Goal: Task Accomplishment & Management: Manage account settings

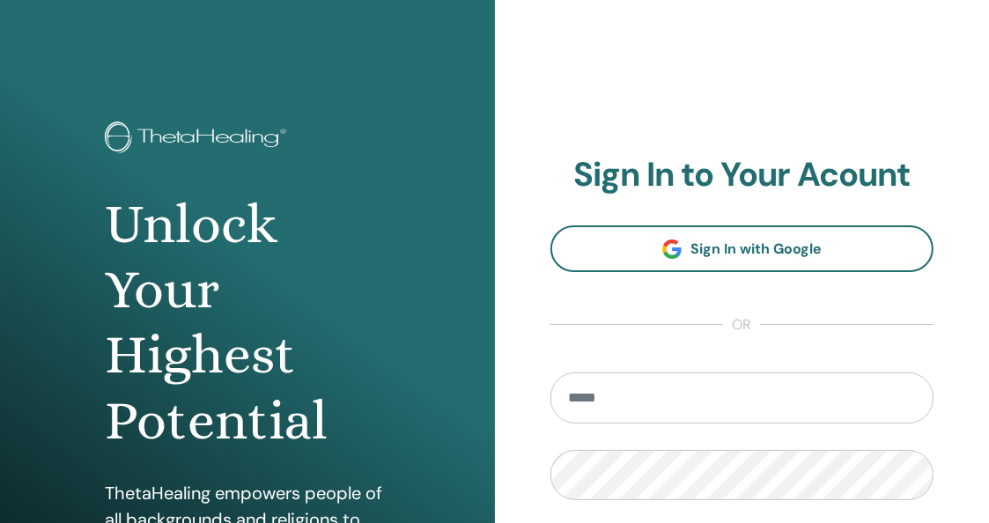
click at [752, 392] on input "email" at bounding box center [742, 397] width 384 height 51
type input "**********"
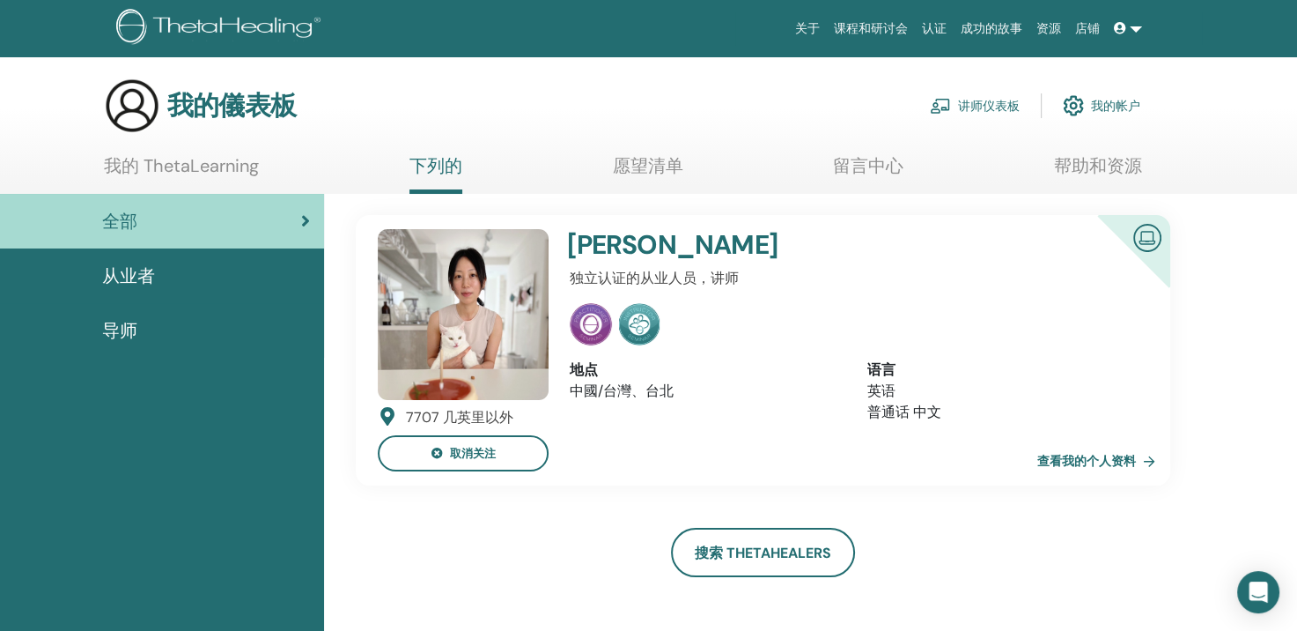
click at [144, 275] on span "从业者" at bounding box center [128, 275] width 53 height 26
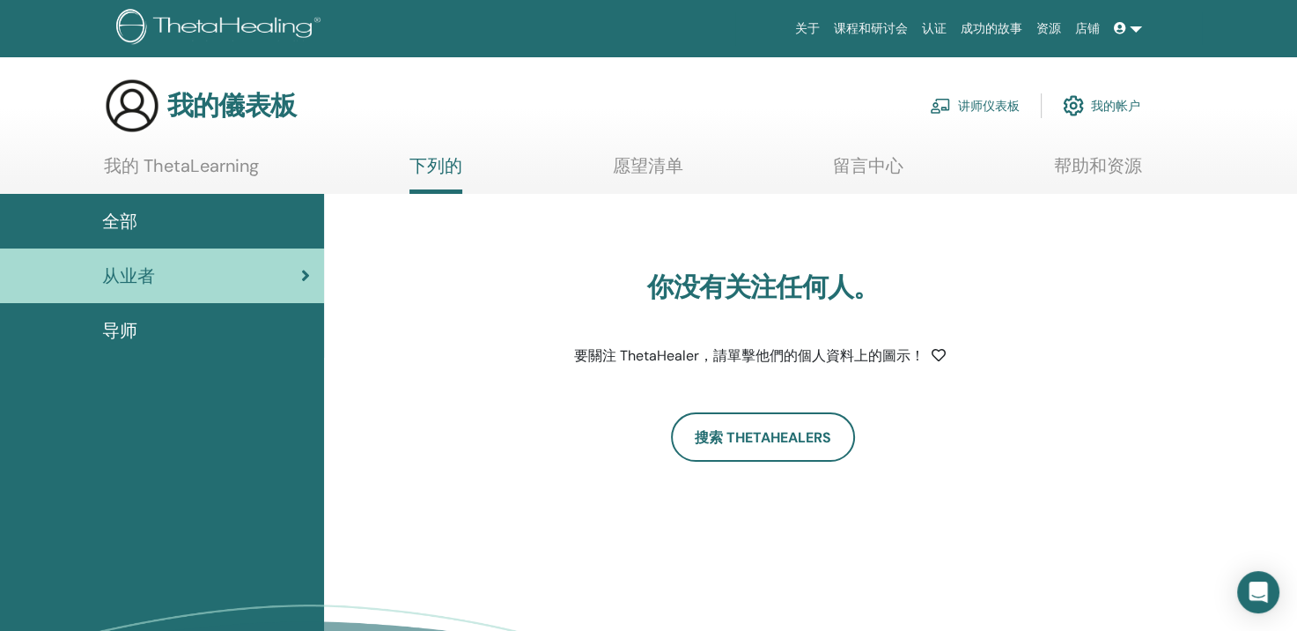
click at [141, 225] on div "全部" at bounding box center [162, 221] width 296 height 26
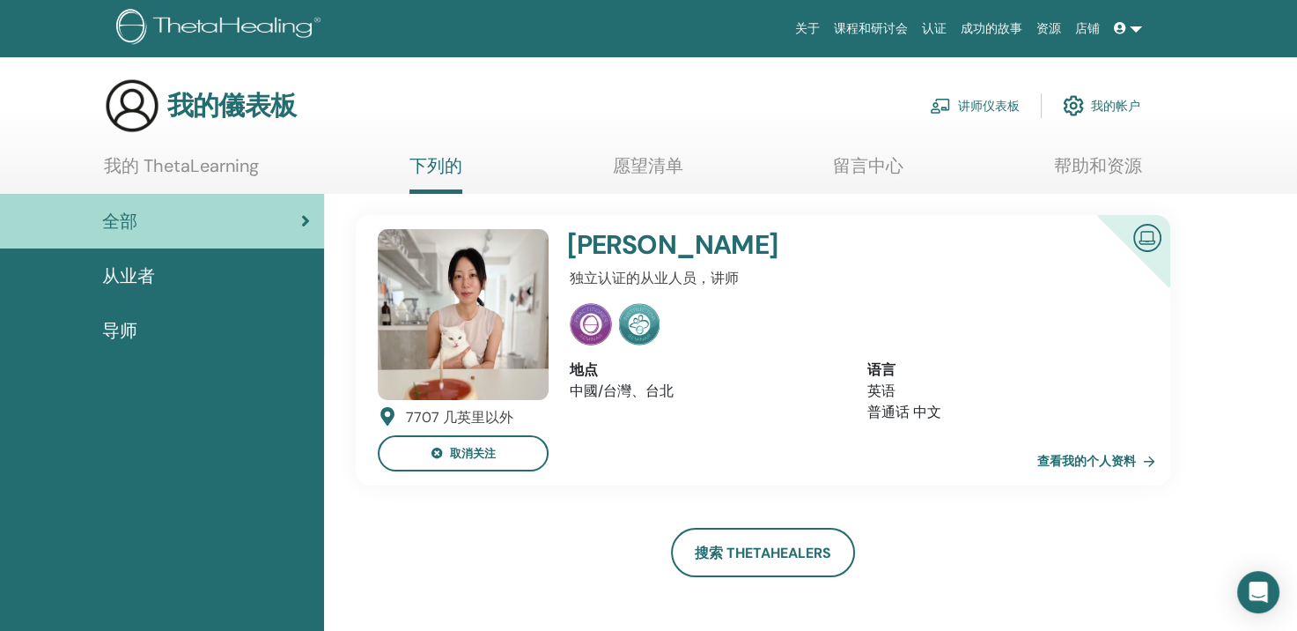
click at [162, 160] on link "我的 ThetaLearning" at bounding box center [181, 172] width 155 height 34
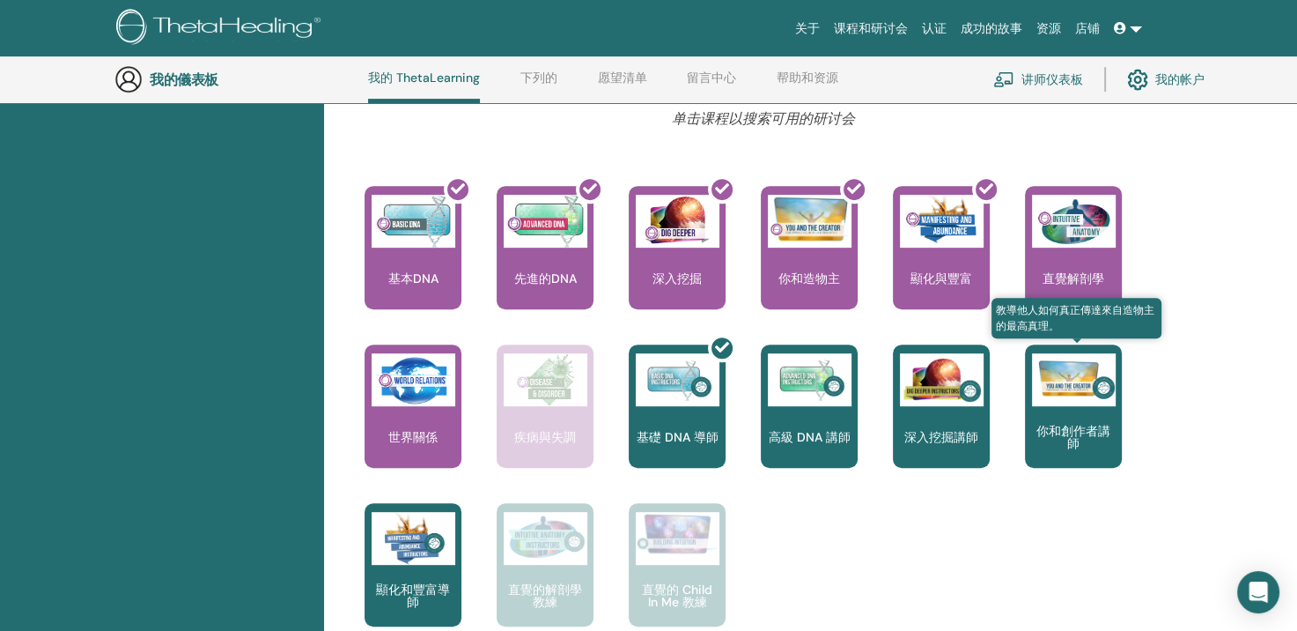
scroll to position [662, 0]
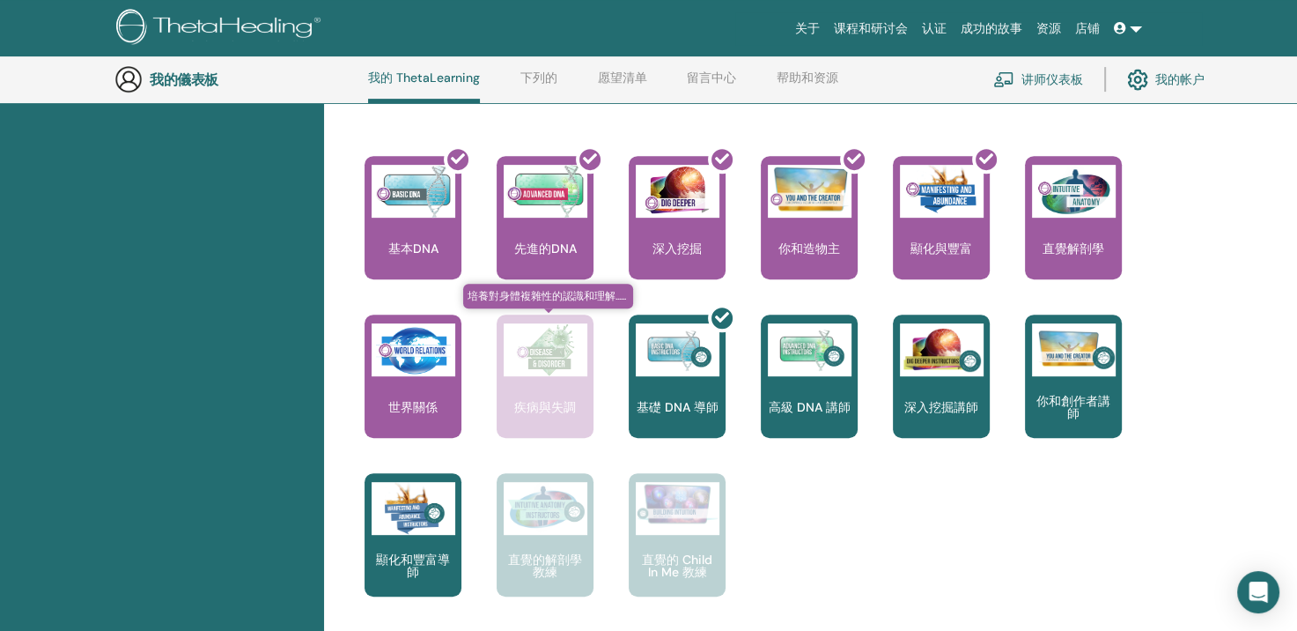
click at [547, 392] on div "疾病與失調" at bounding box center [545, 375] width 97 height 123
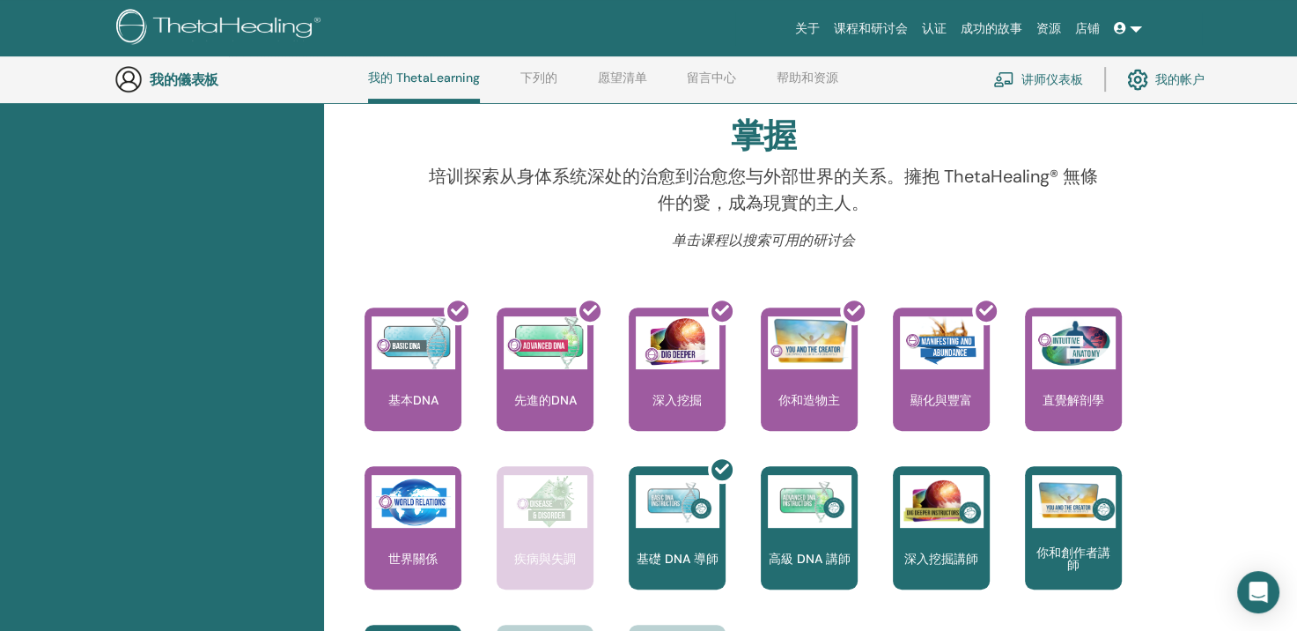
scroll to position [486, 0]
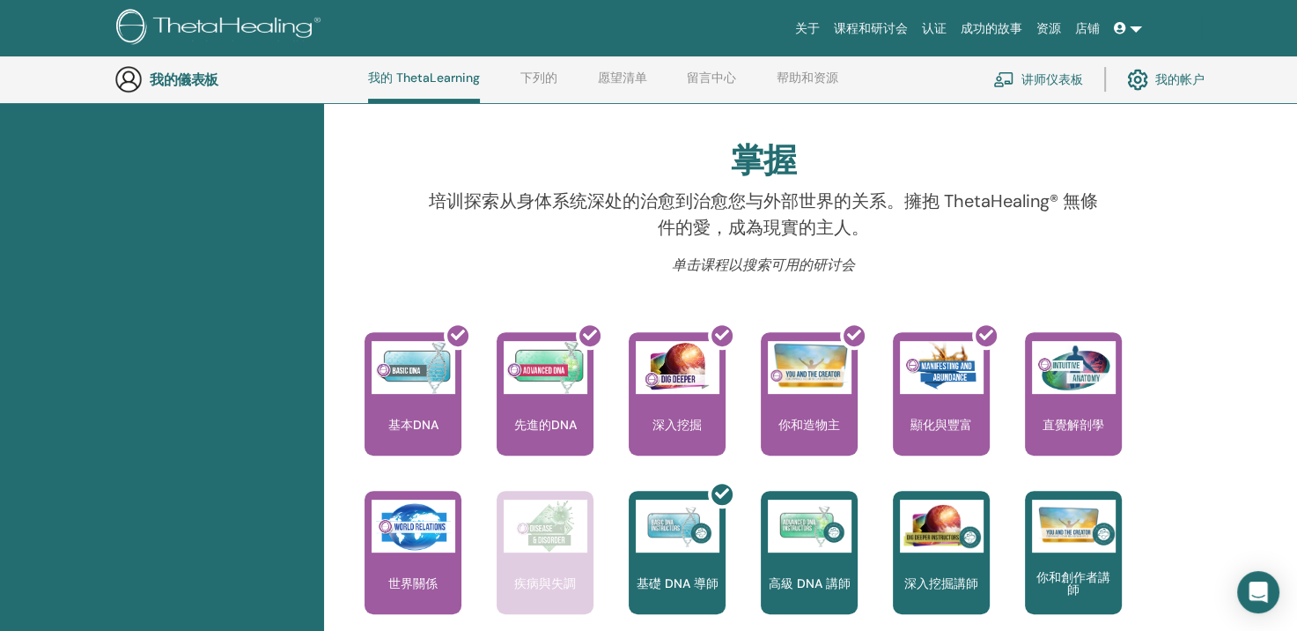
click at [1045, 77] on font "讲师仪表板" at bounding box center [1053, 79] width 62 height 16
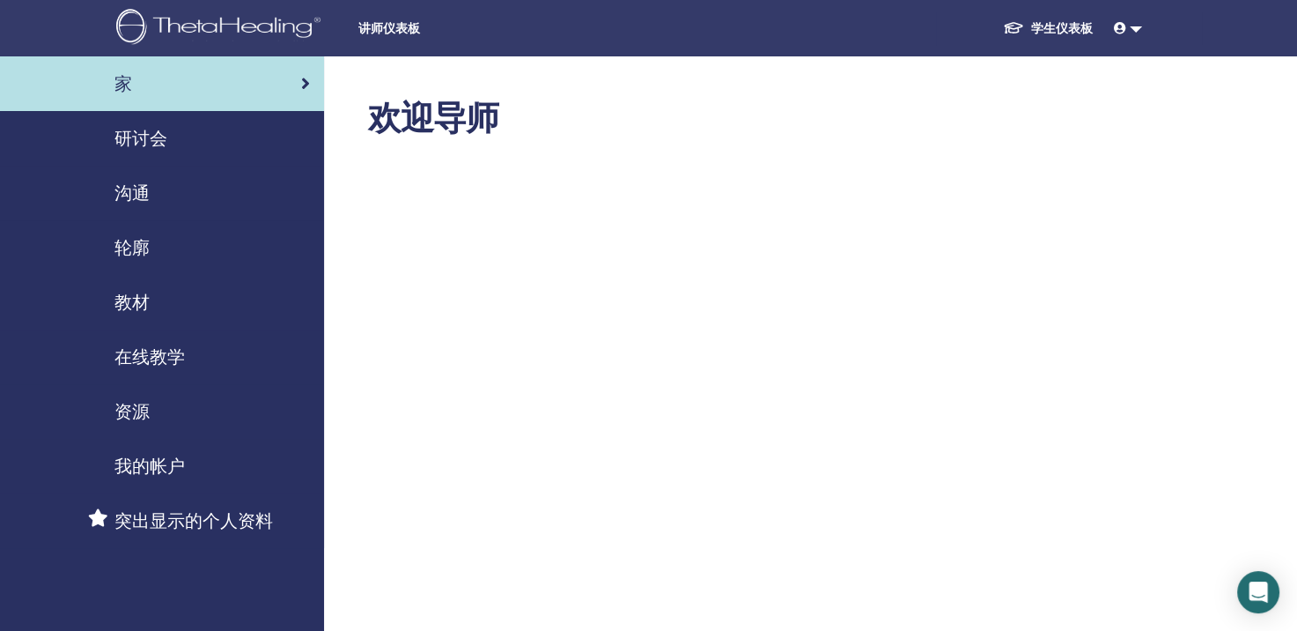
click at [132, 400] on span "资源" at bounding box center [131, 411] width 35 height 26
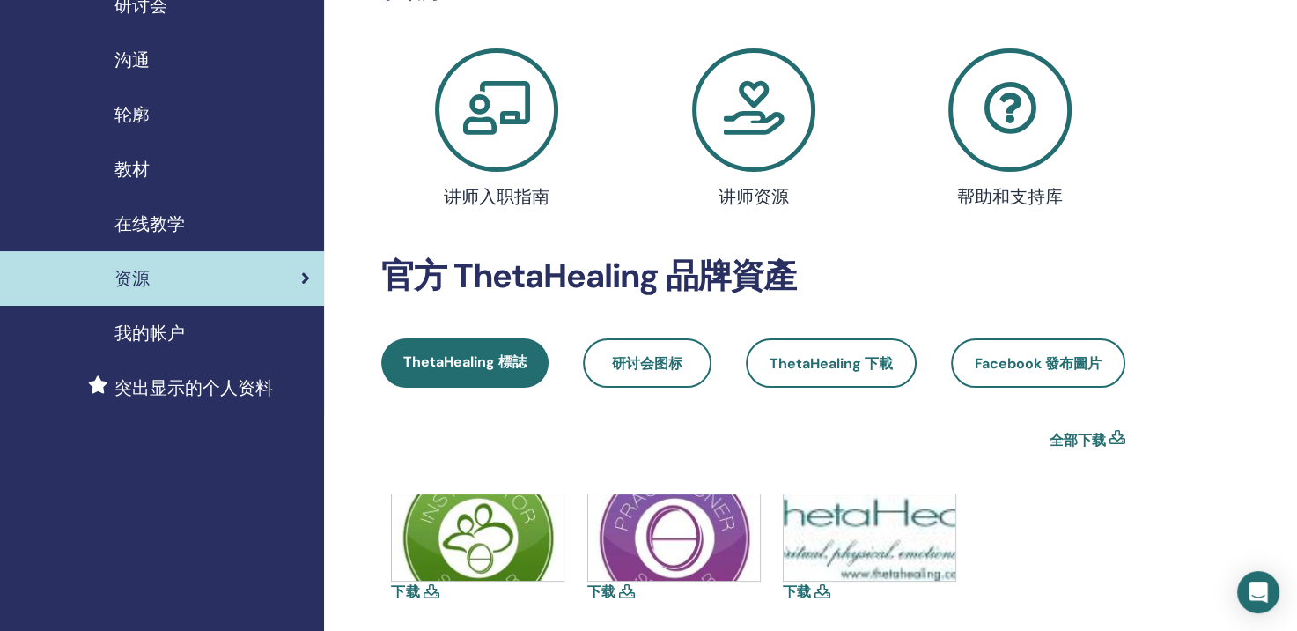
scroll to position [176, 0]
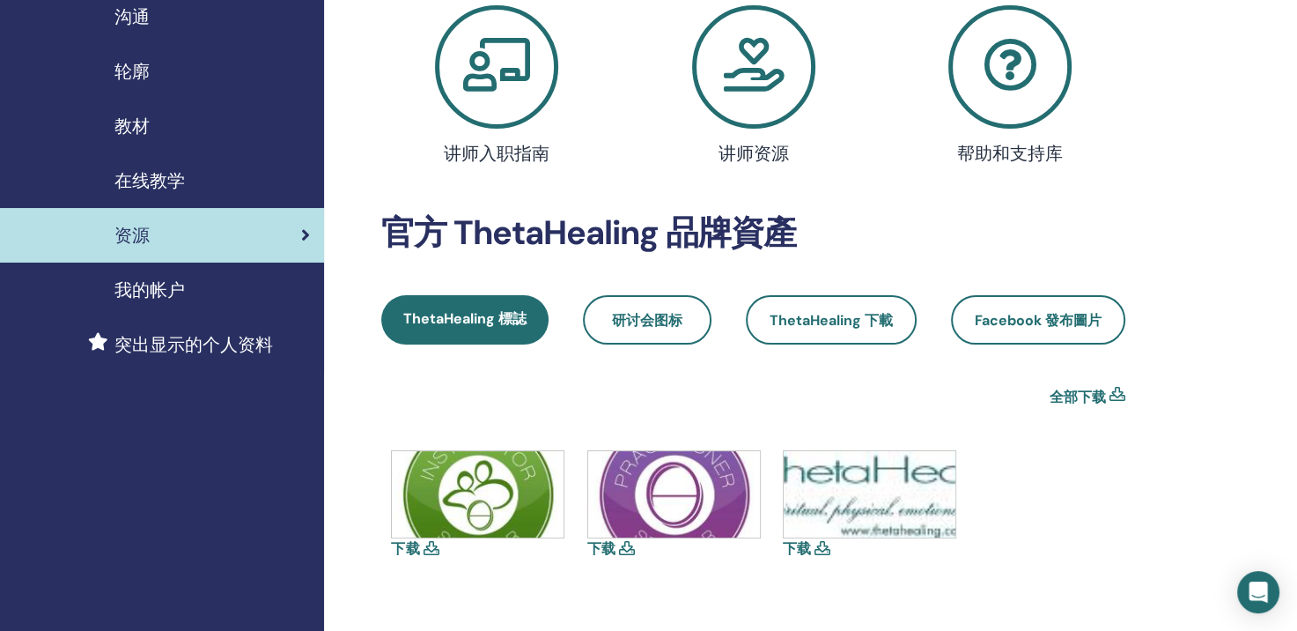
click at [159, 300] on span "我的帐户" at bounding box center [149, 290] width 70 height 26
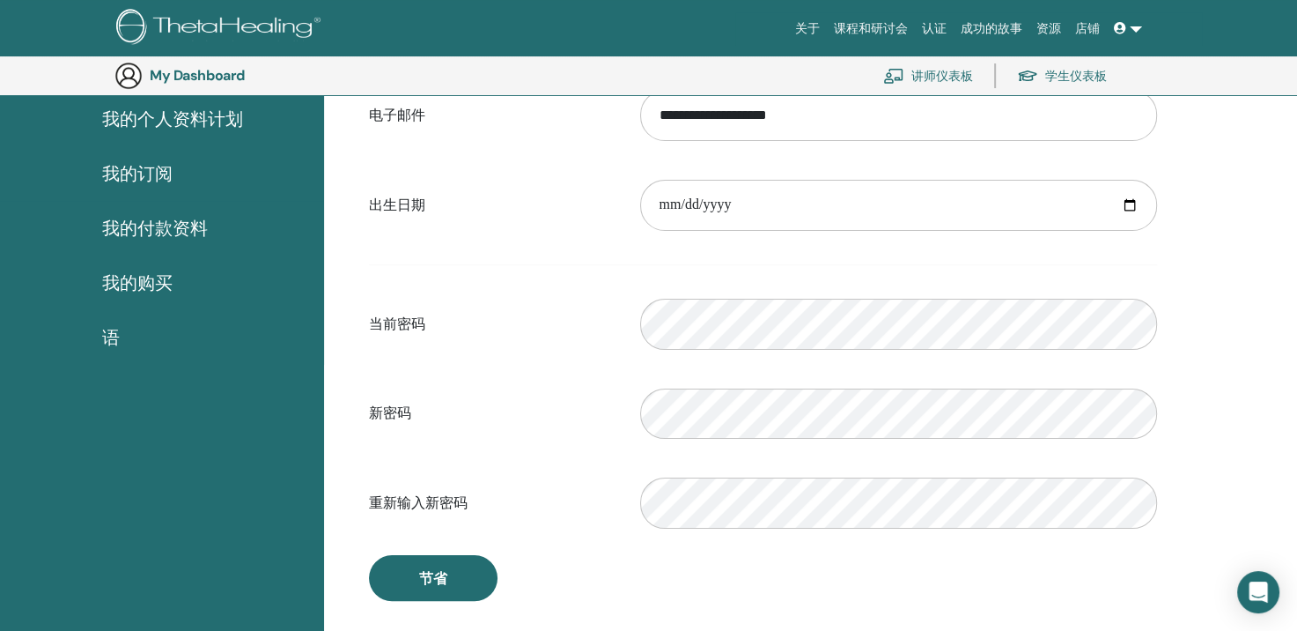
scroll to position [127, 0]
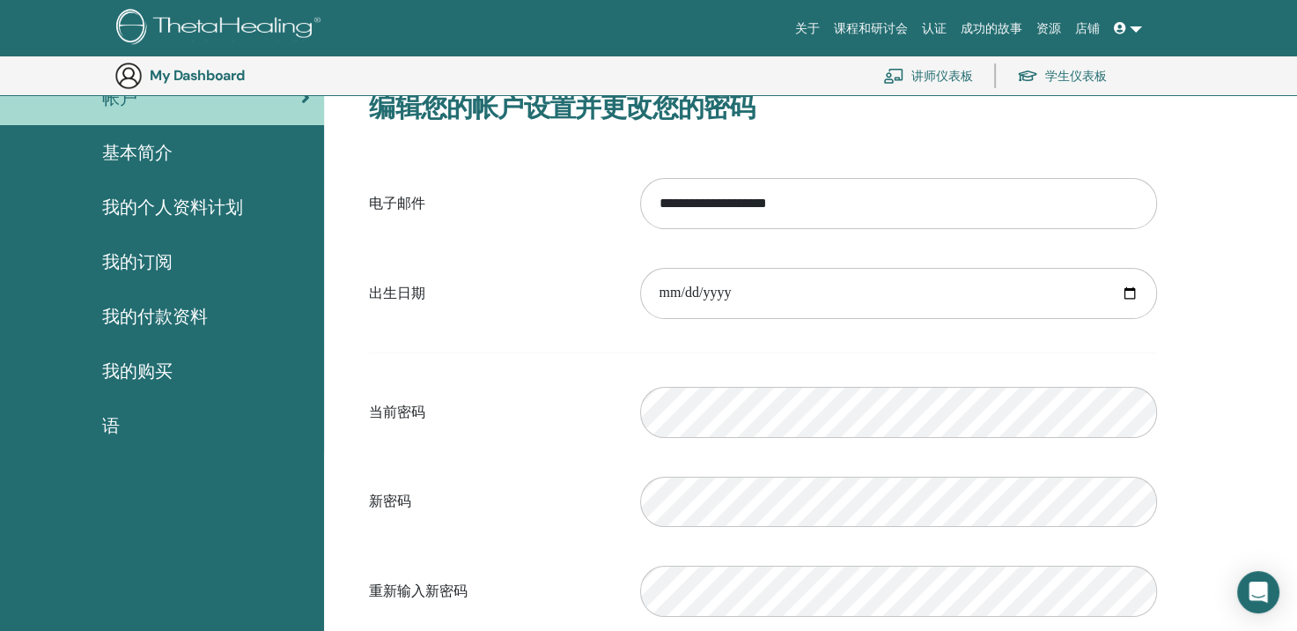
click at [175, 211] on span "我的个人资料计划" at bounding box center [172, 207] width 141 height 26
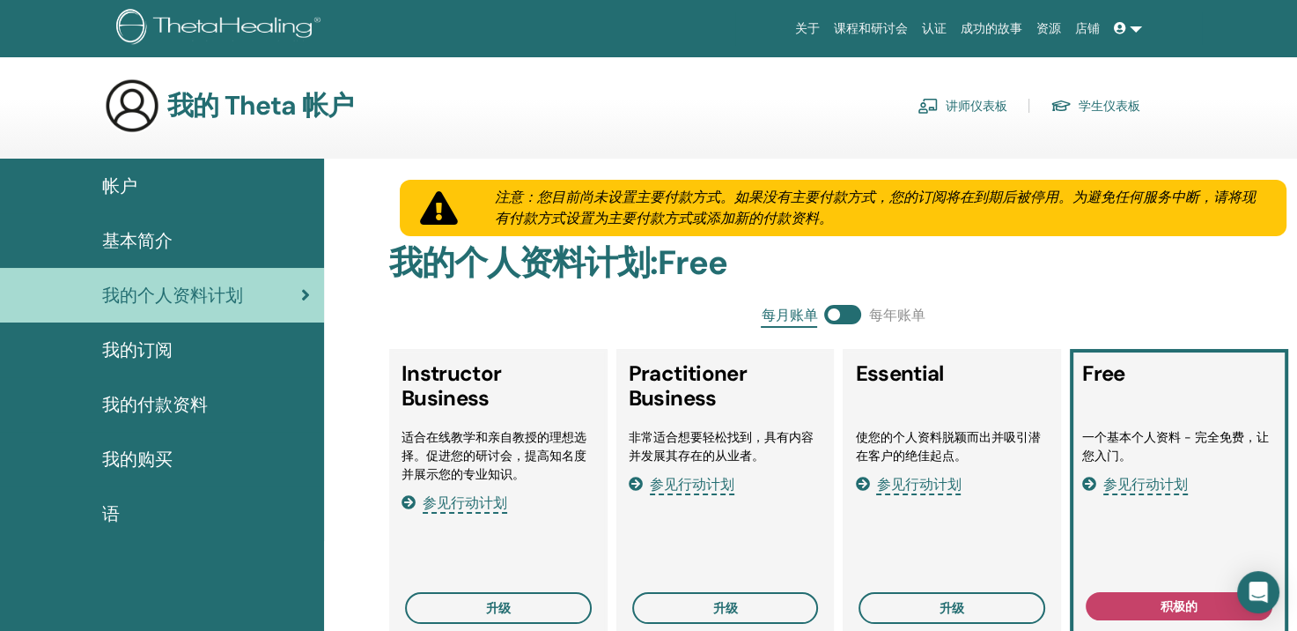
click at [148, 239] on span "基本简介" at bounding box center [137, 240] width 70 height 26
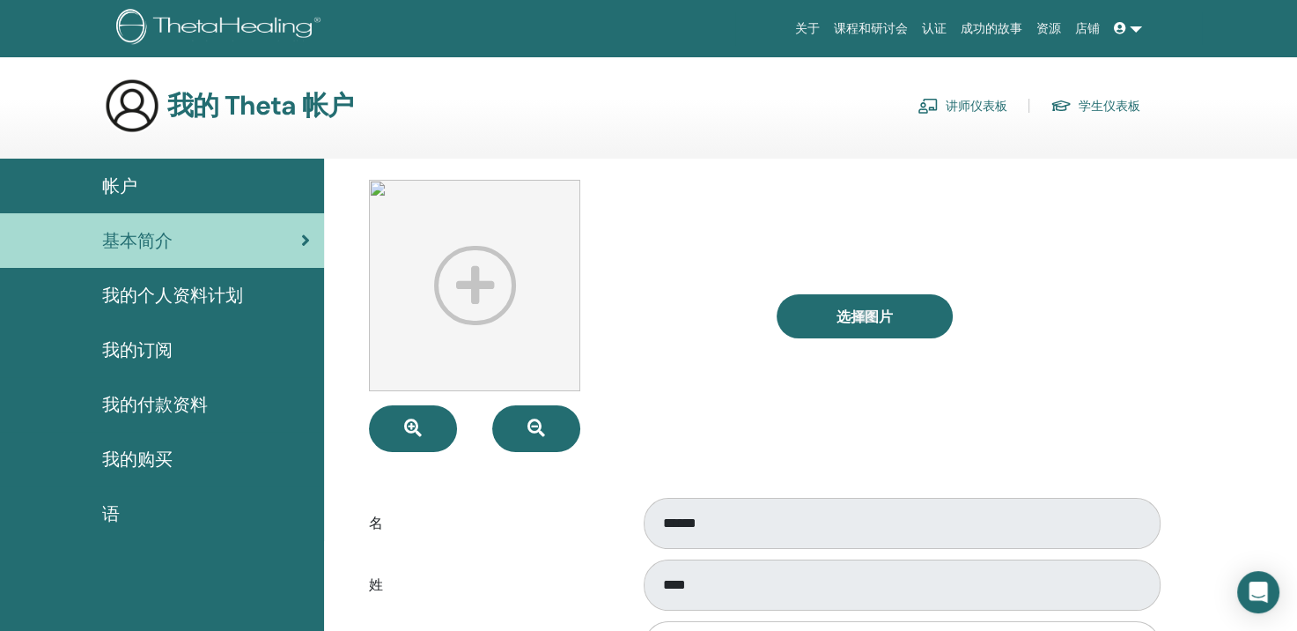
click at [152, 292] on span "我的个人资料计划" at bounding box center [172, 295] width 141 height 26
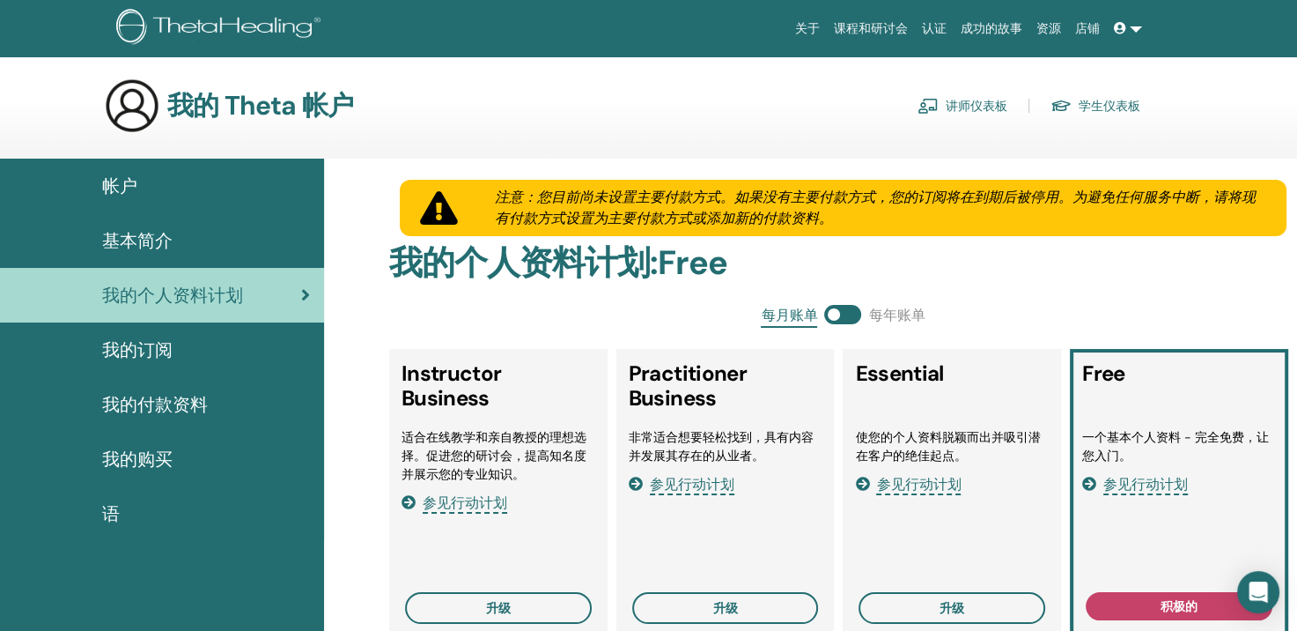
click at [160, 338] on span "我的订阅" at bounding box center [137, 349] width 70 height 26
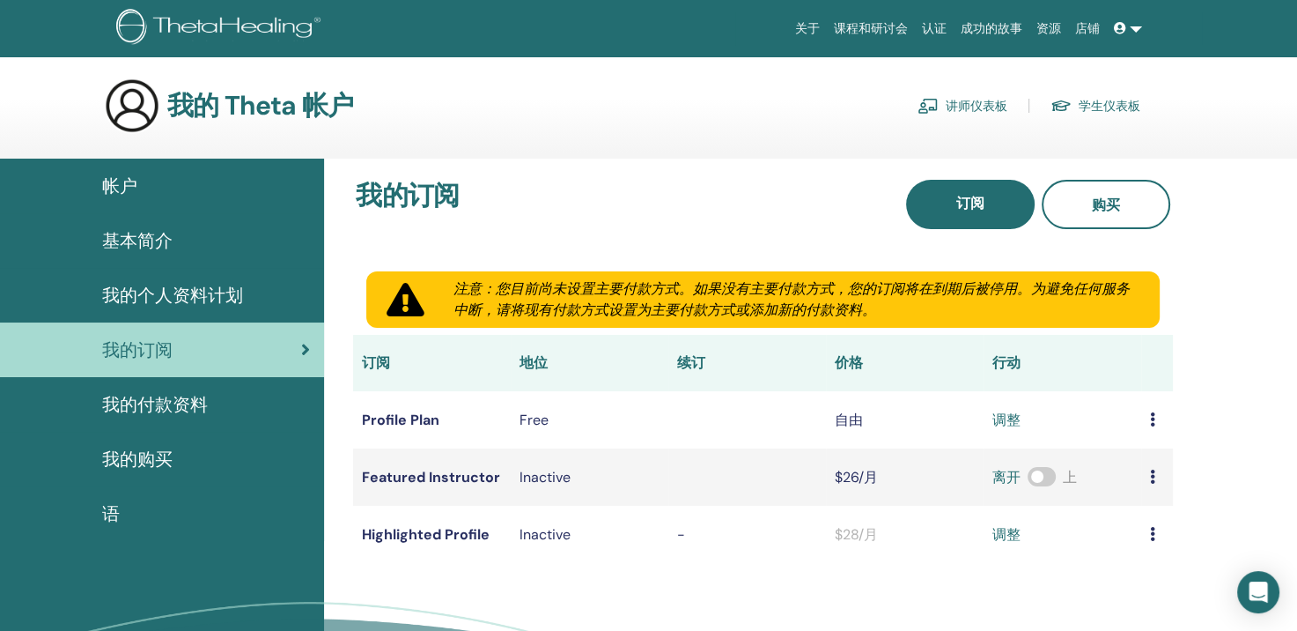
click at [116, 187] on span "帐户" at bounding box center [119, 186] width 35 height 26
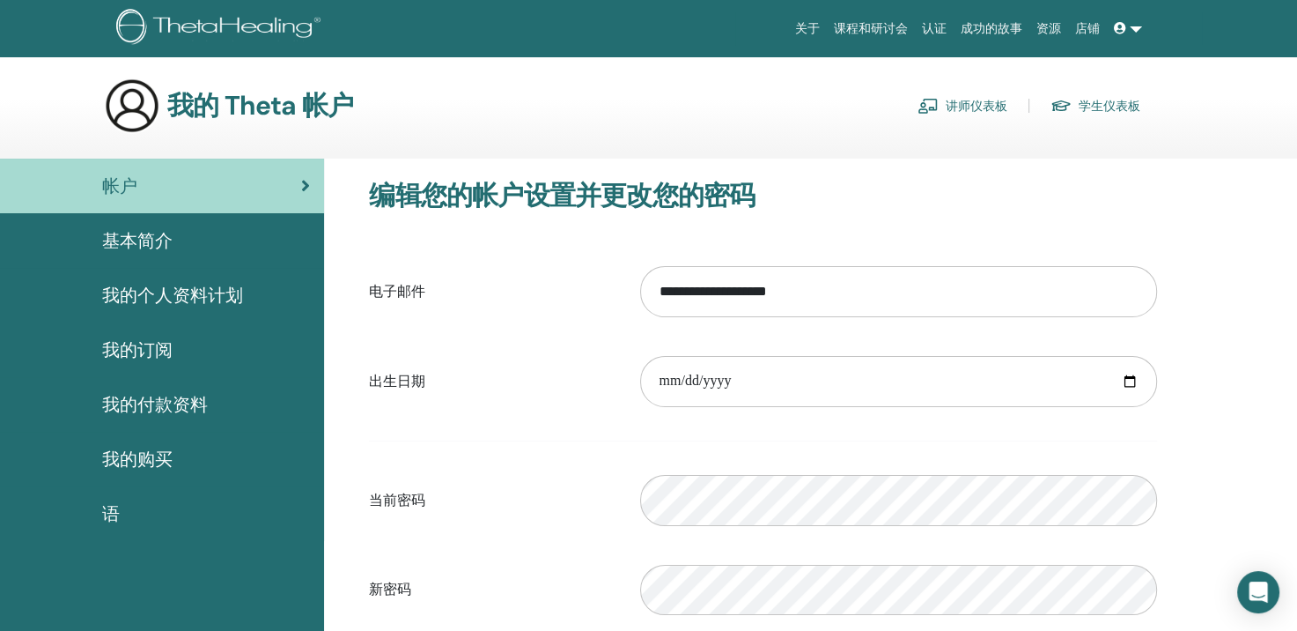
click at [965, 106] on link "讲师仪表板" at bounding box center [963, 106] width 90 height 28
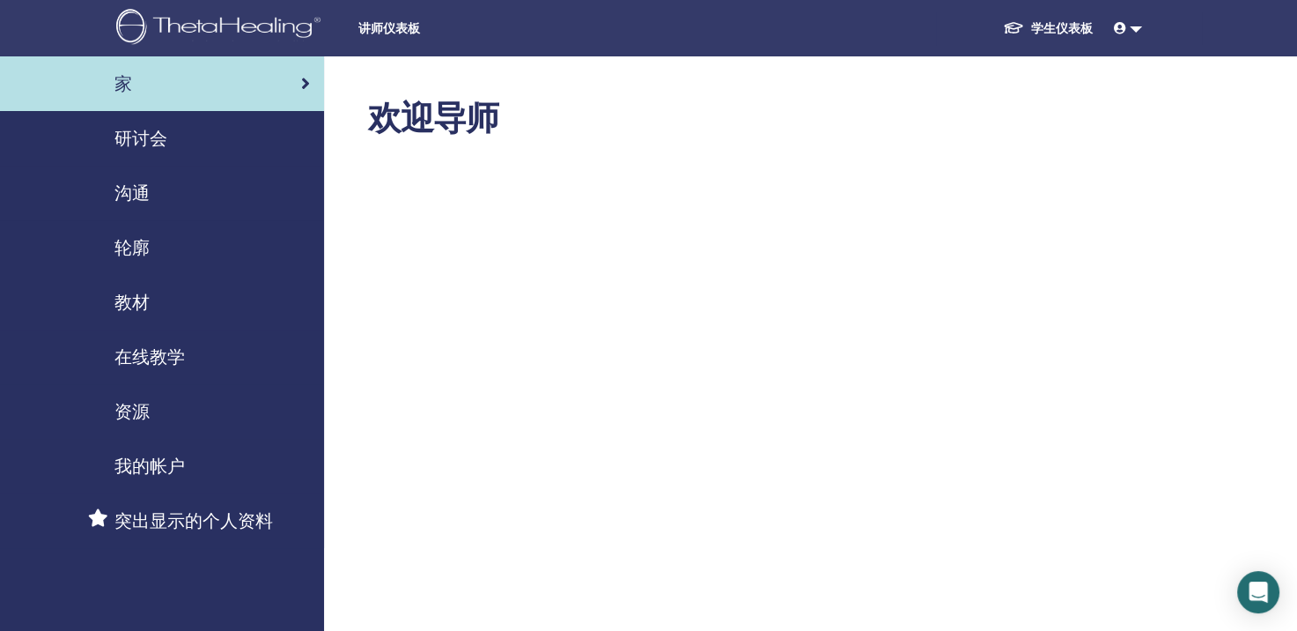
click at [1082, 24] on link "学生仪表板" at bounding box center [1048, 28] width 118 height 33
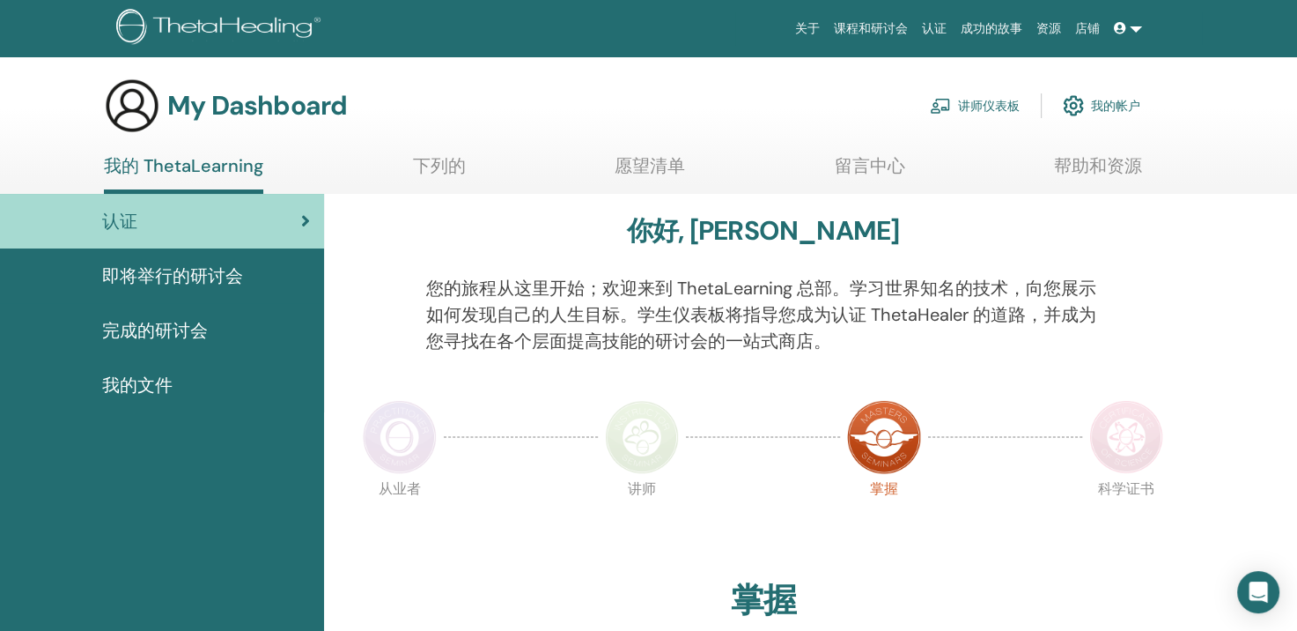
click at [134, 272] on span "即将举行的研讨会" at bounding box center [172, 275] width 141 height 26
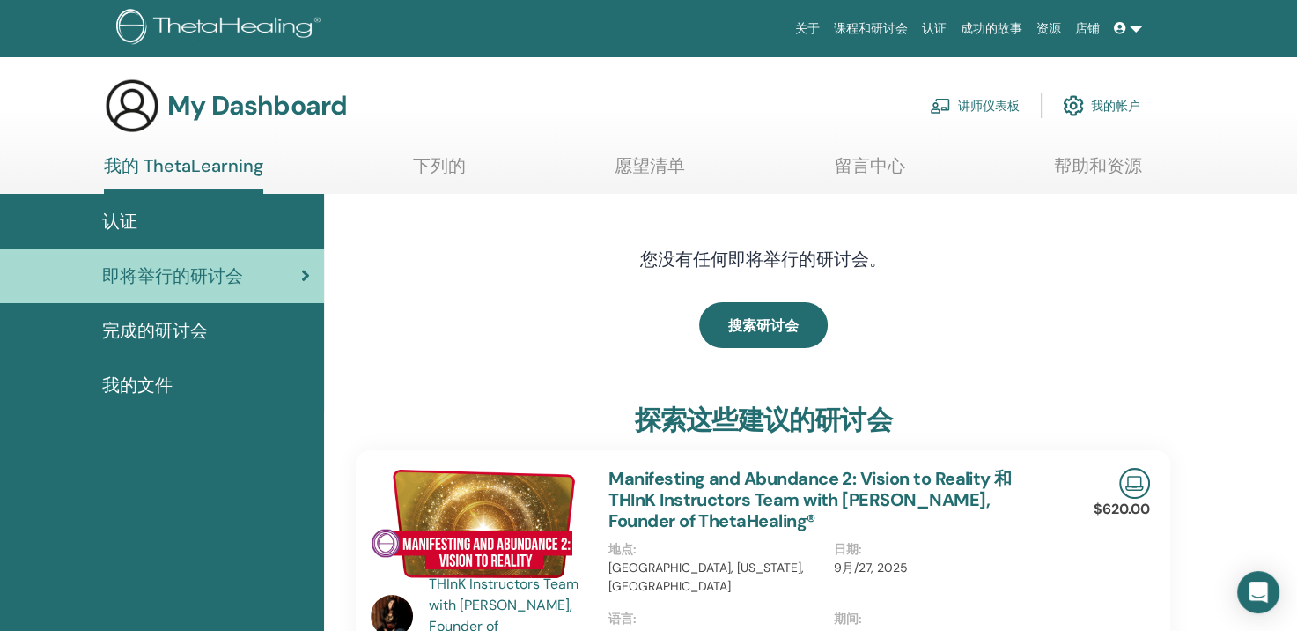
click at [180, 333] on span "完成的研讨会" at bounding box center [155, 330] width 106 height 26
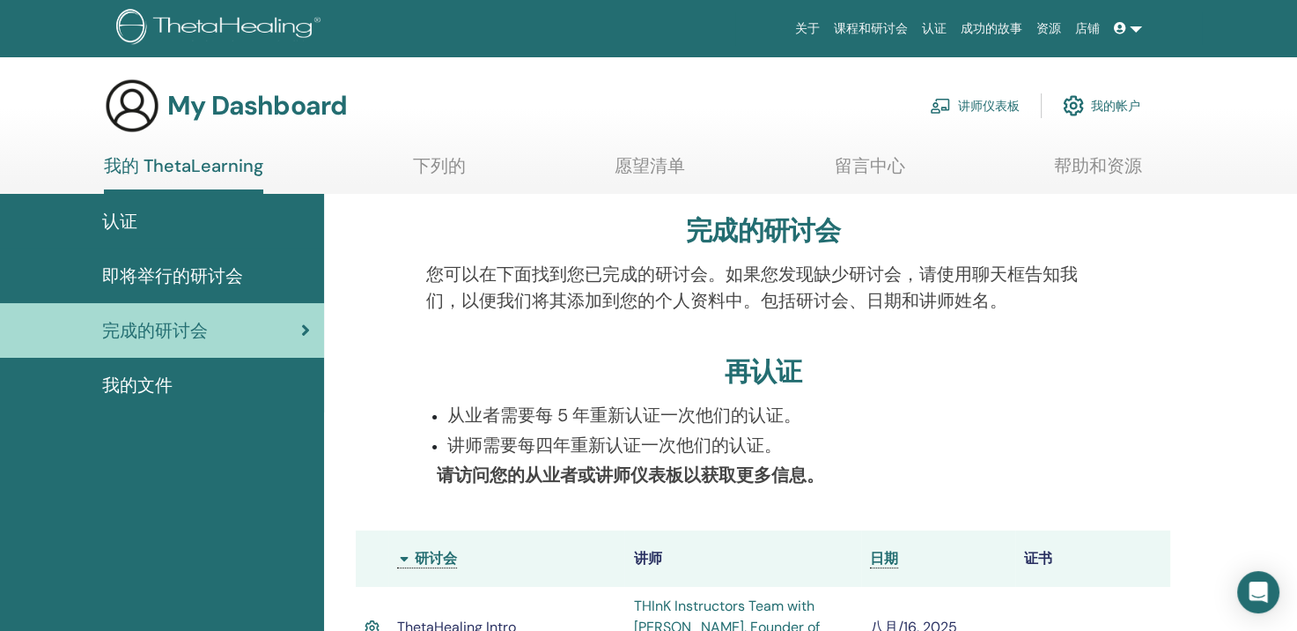
click at [1122, 19] on link at bounding box center [1128, 28] width 42 height 33
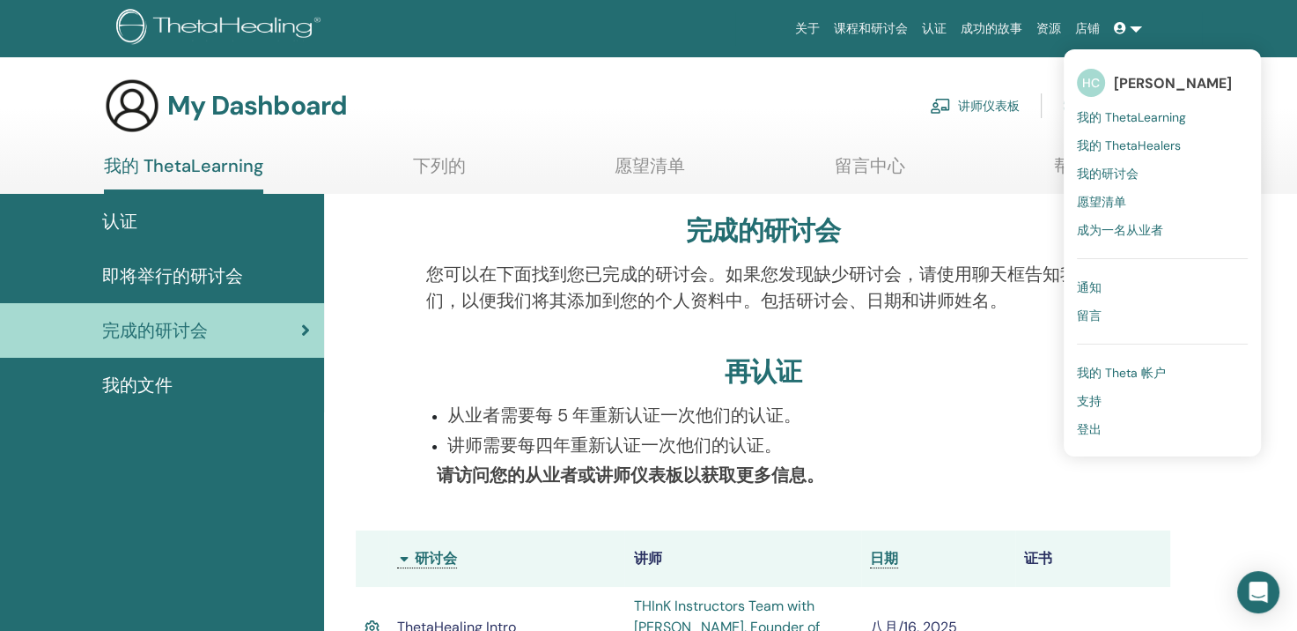
click at [1090, 429] on span "登出" at bounding box center [1089, 429] width 25 height 16
